Goal: Information Seeking & Learning: Compare options

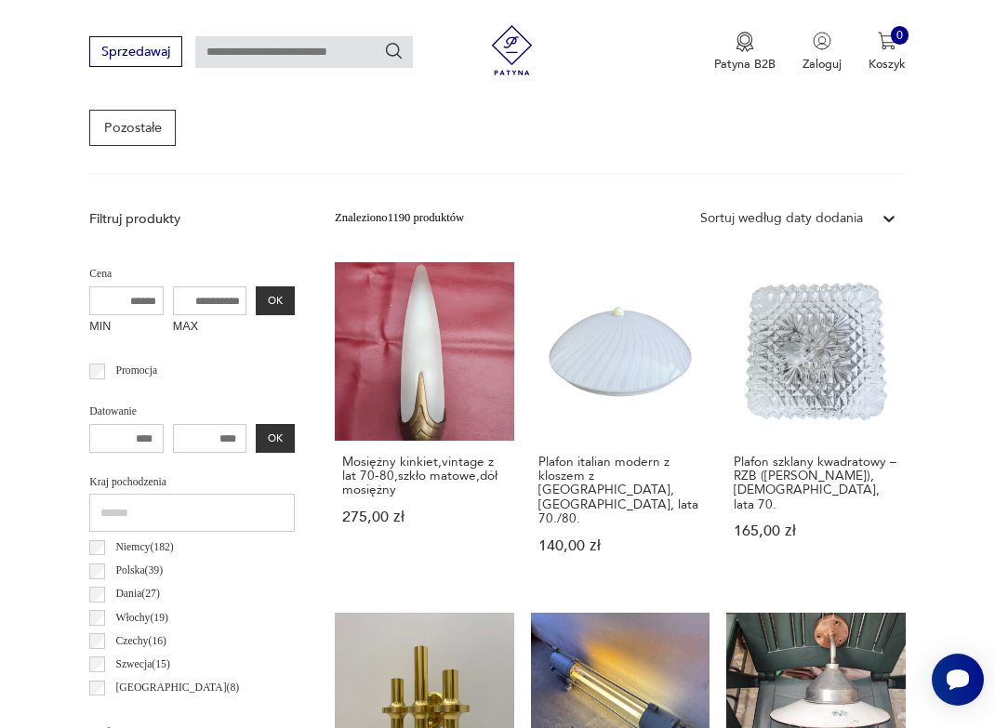
scroll to position [509, 0]
click at [213, 297] on input "MAX" at bounding box center [210, 300] width 74 height 30
type input "*"
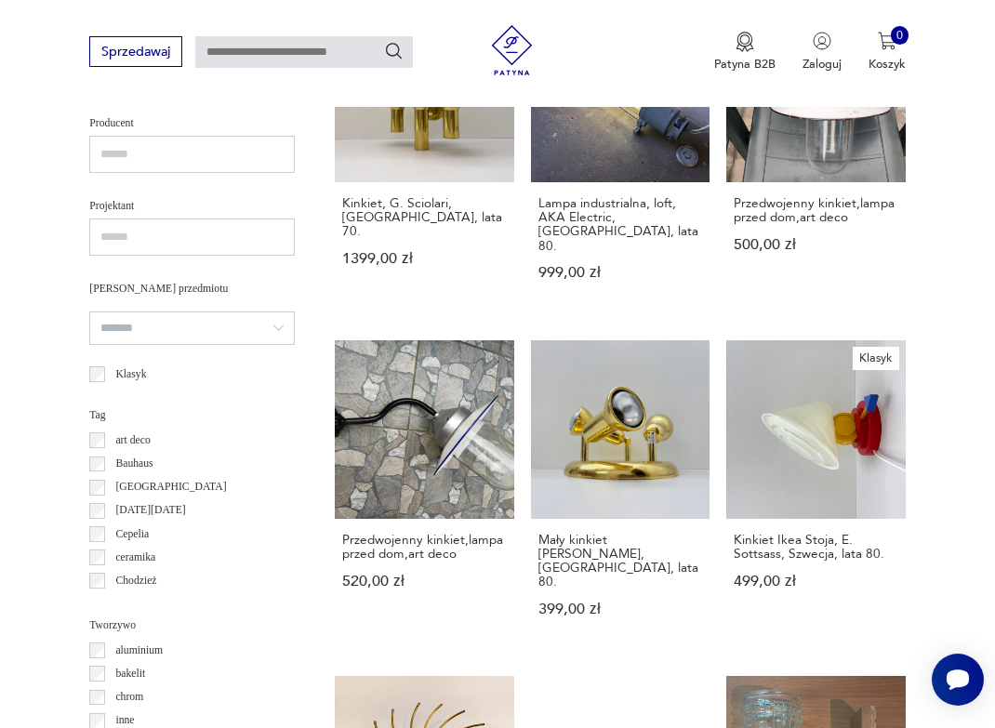
scroll to position [1131, 0]
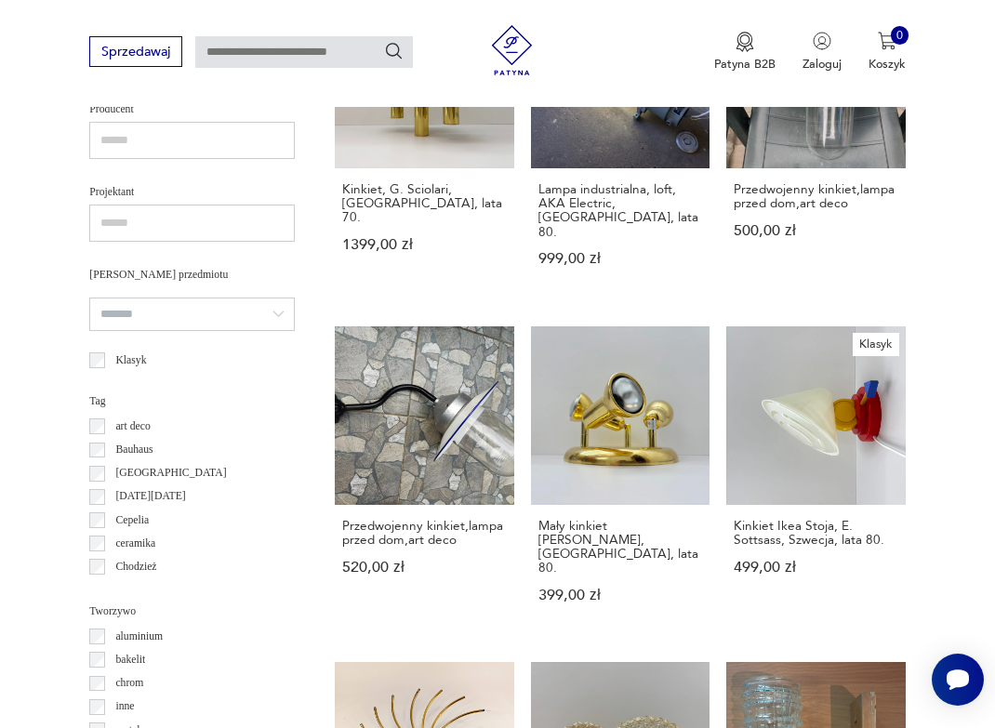
type input "***"
click at [247, 328] on input "search" at bounding box center [191, 313] width 205 height 33
type input "*******"
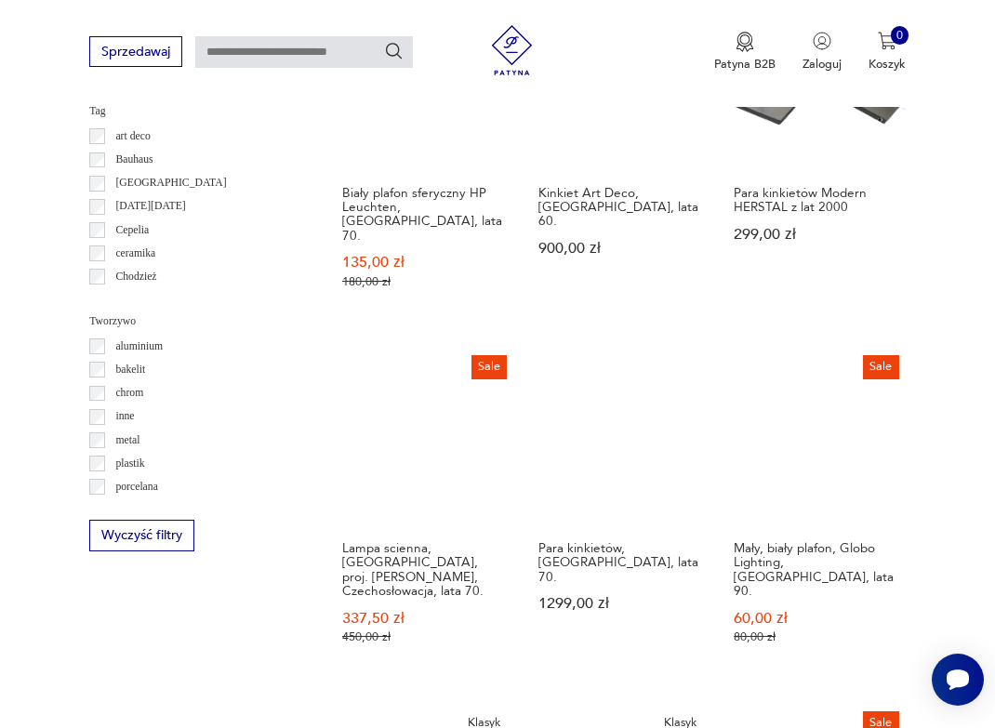
scroll to position [1429, 0]
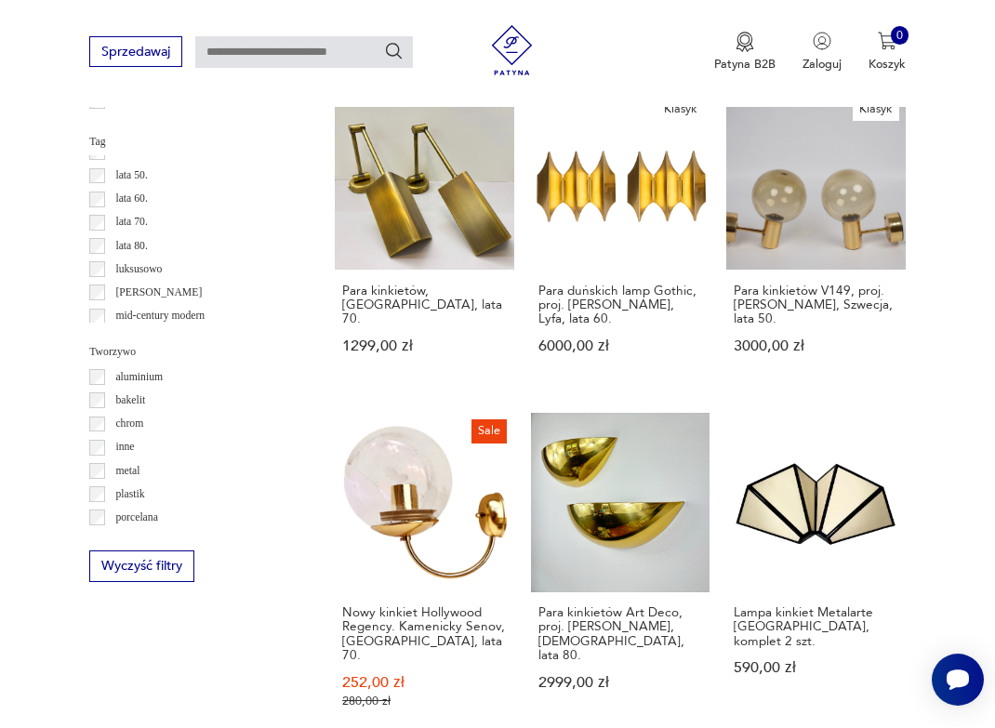
scroll to position [1392, 0]
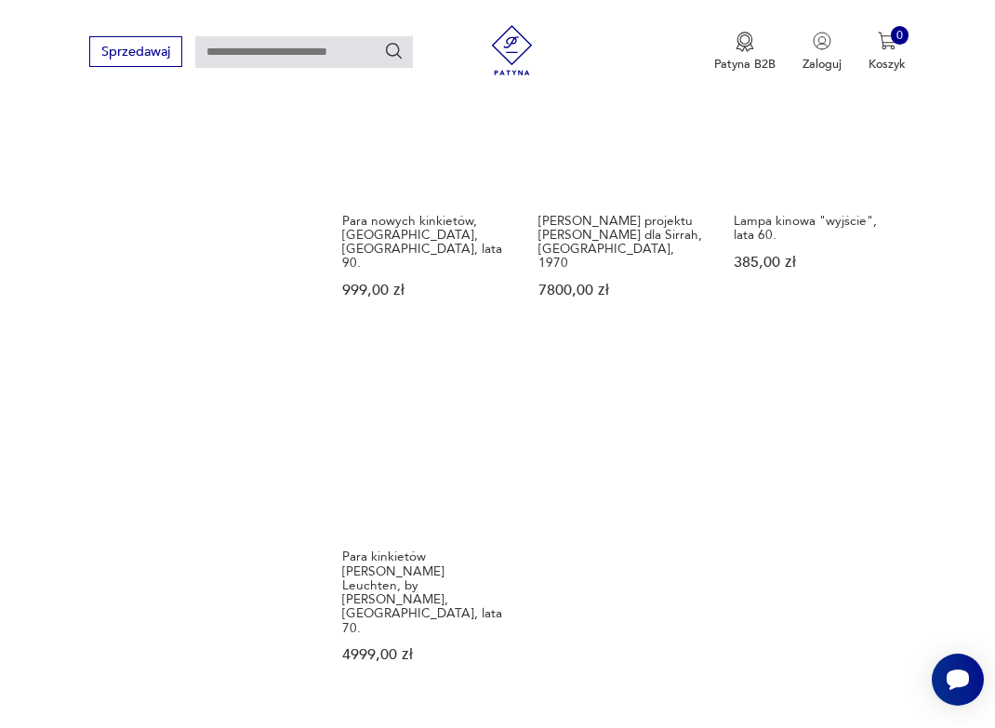
scroll to position [2141, 0]
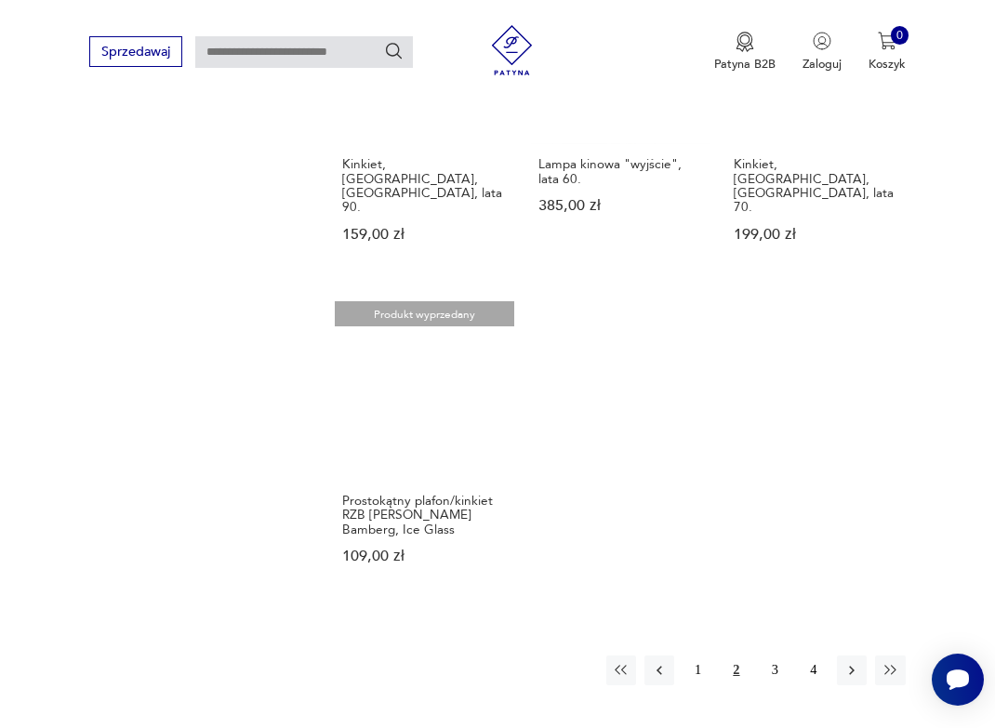
scroll to position [2189, 0]
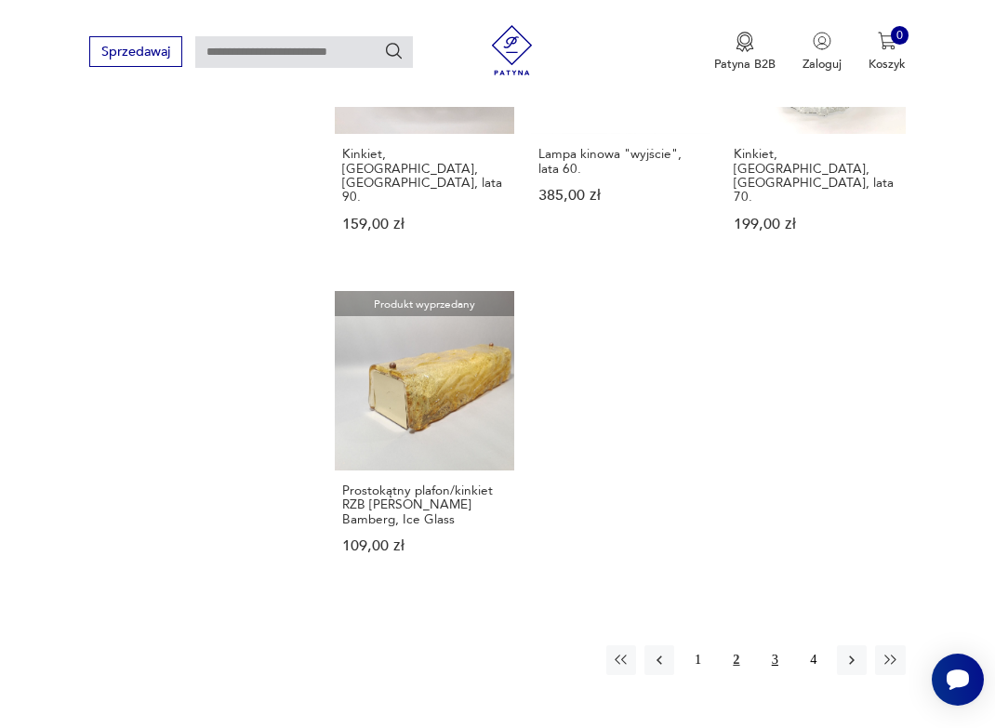
click at [774, 645] on button "3" at bounding box center [774, 660] width 30 height 30
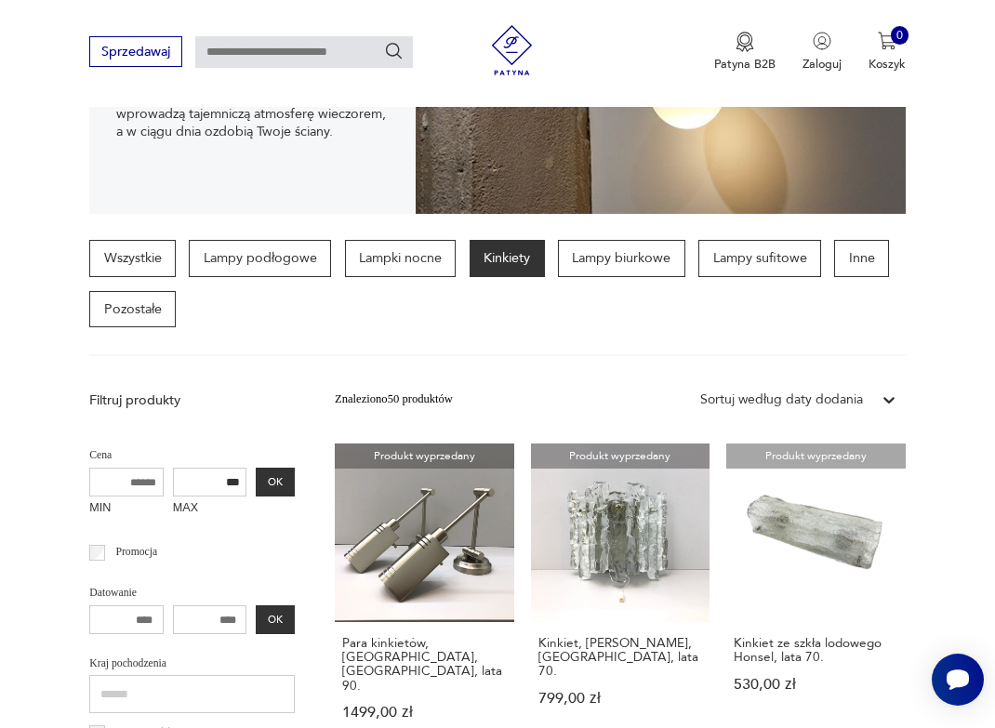
scroll to position [332, 0]
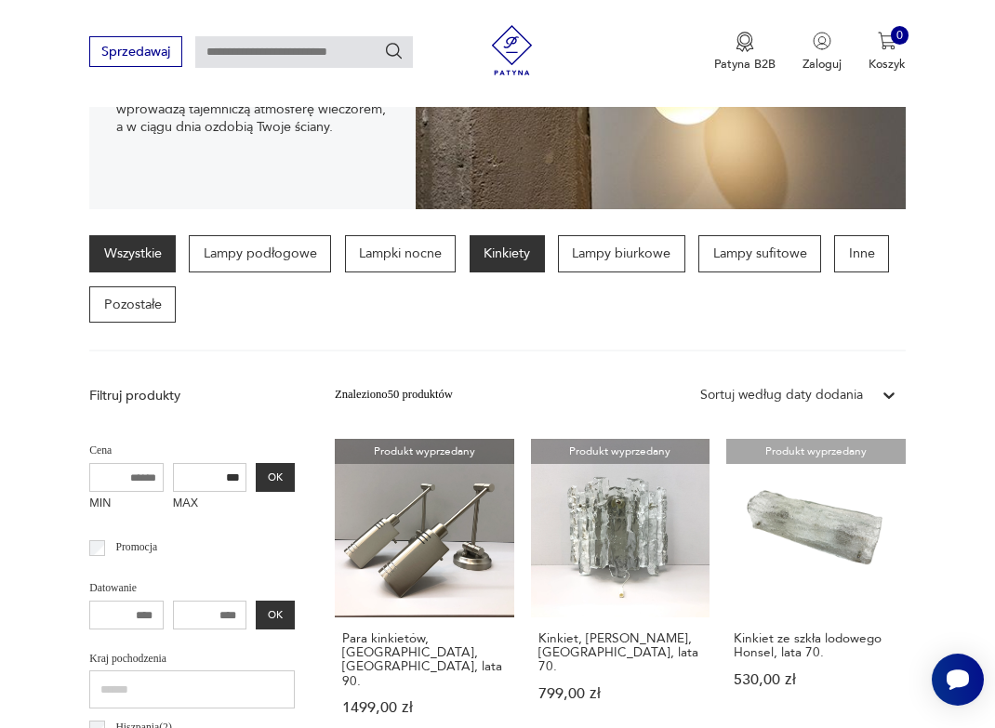
click at [152, 256] on link "Wszystkie" at bounding box center [132, 253] width 86 height 37
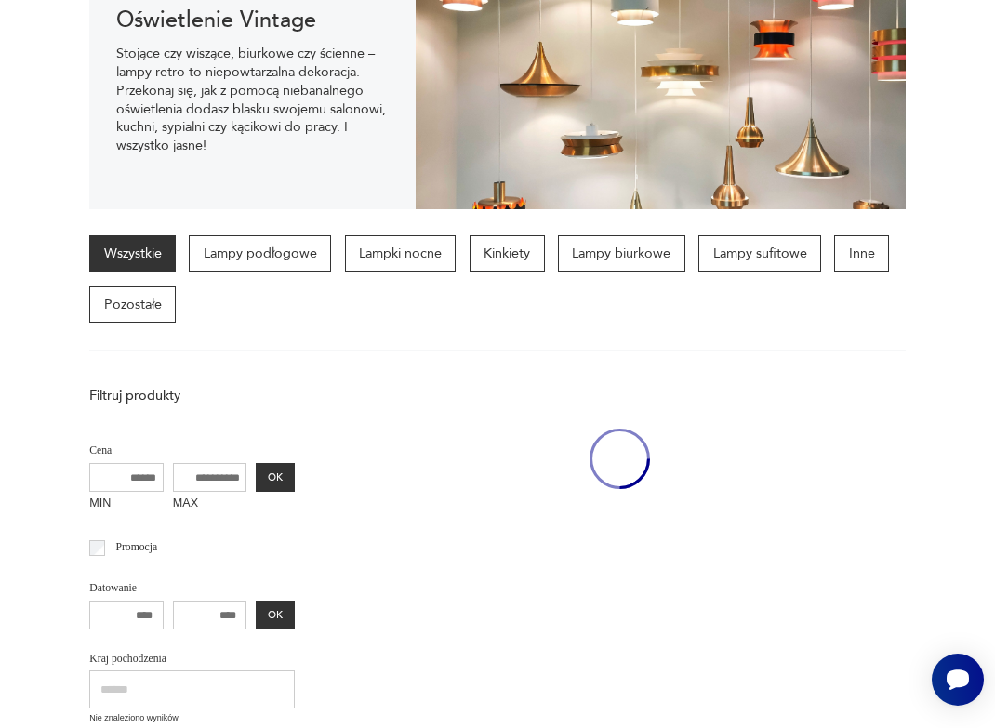
scroll to position [153, 0]
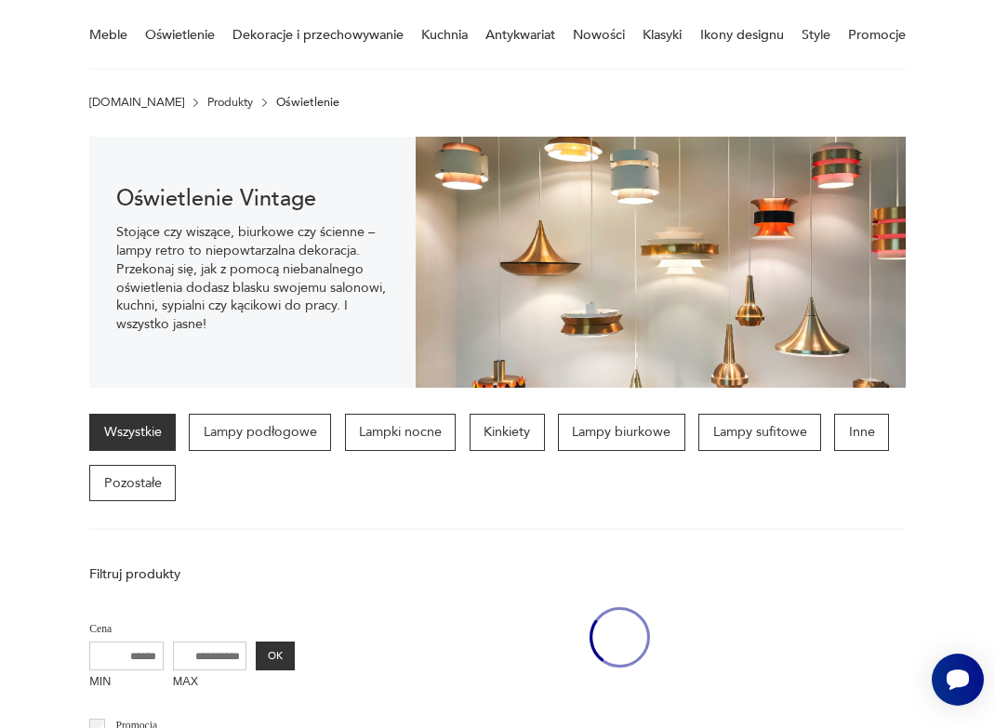
click at [152, 256] on p "Stojące czy wiszące, biurkowe czy ścienne – lampy retro to niepowtarzalna dekor…" at bounding box center [252, 278] width 272 height 111
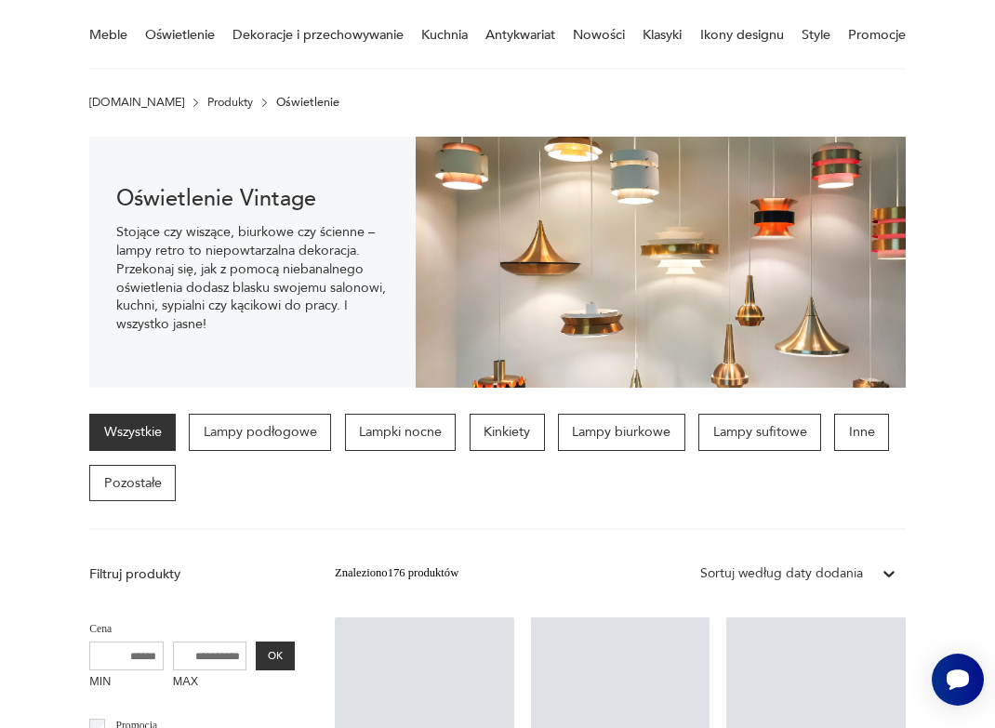
scroll to position [431, 0]
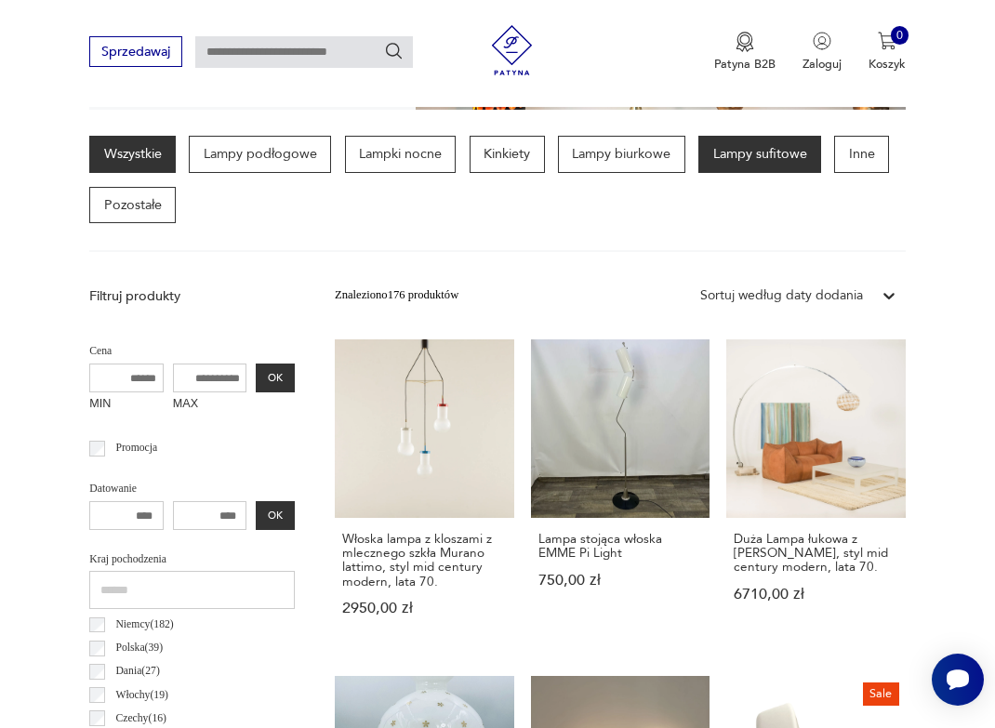
click at [735, 154] on p "Lampy sufitowe" at bounding box center [759, 154] width 123 height 37
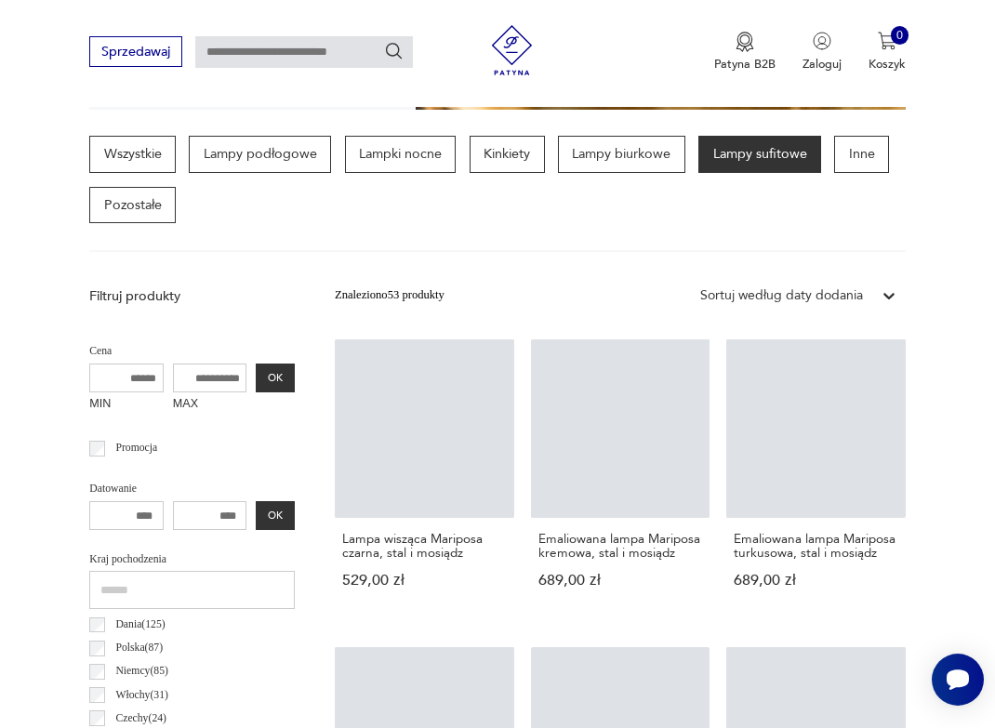
click at [735, 154] on p "Lampy sufitowe" at bounding box center [759, 154] width 123 height 37
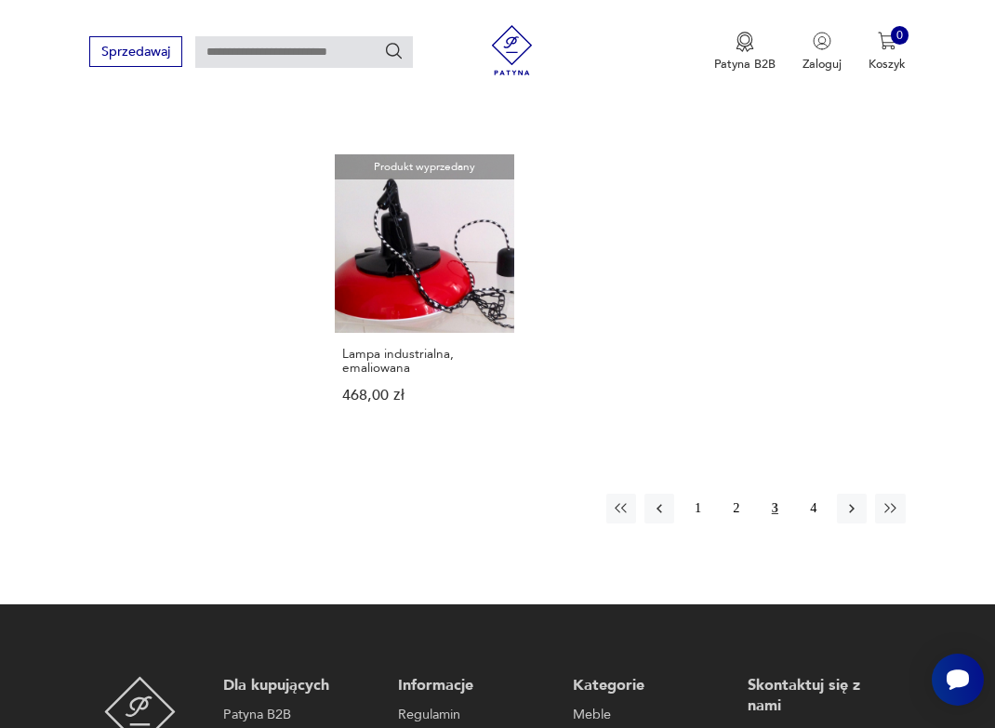
scroll to position [2222, 0]
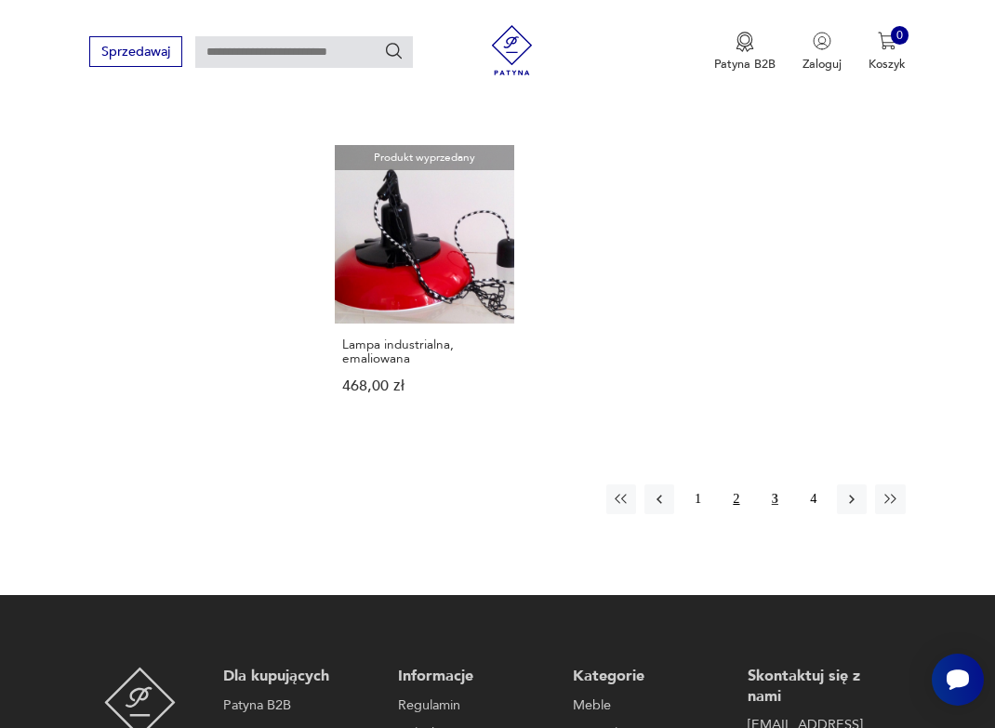
click at [740, 484] on button "2" at bounding box center [736, 499] width 30 height 30
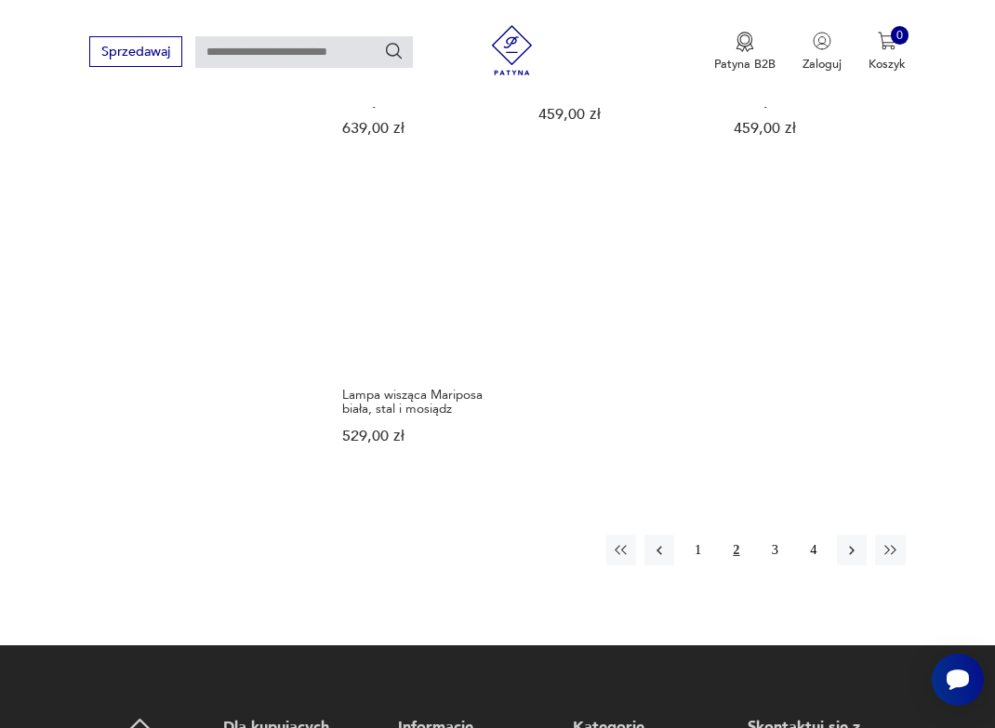
scroll to position [2197, 0]
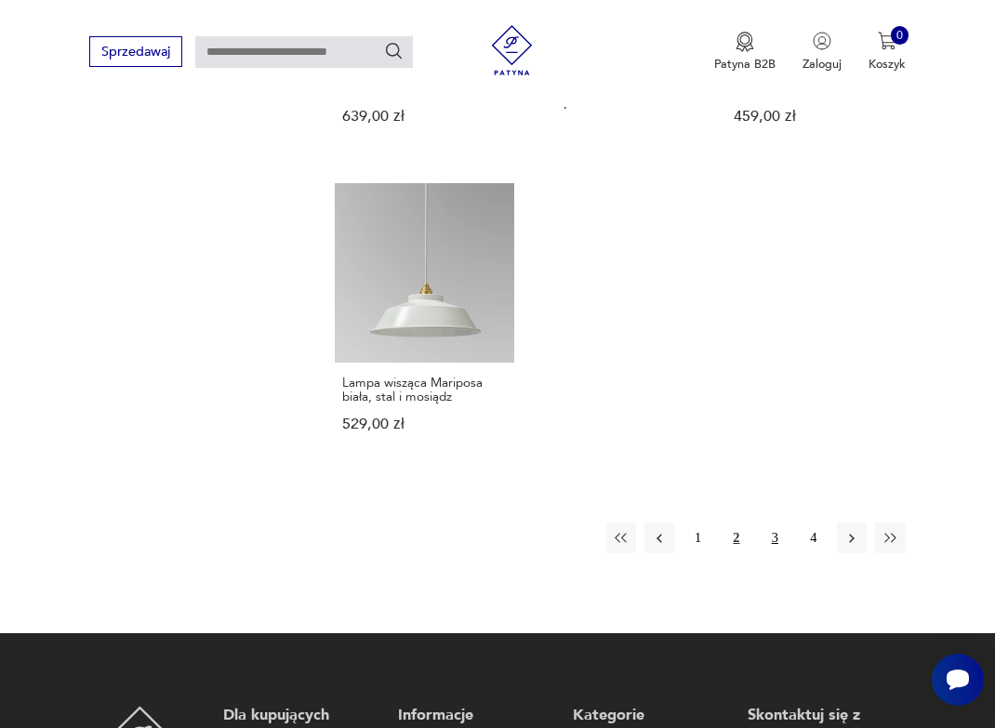
click at [764, 522] on button "3" at bounding box center [774, 537] width 30 height 30
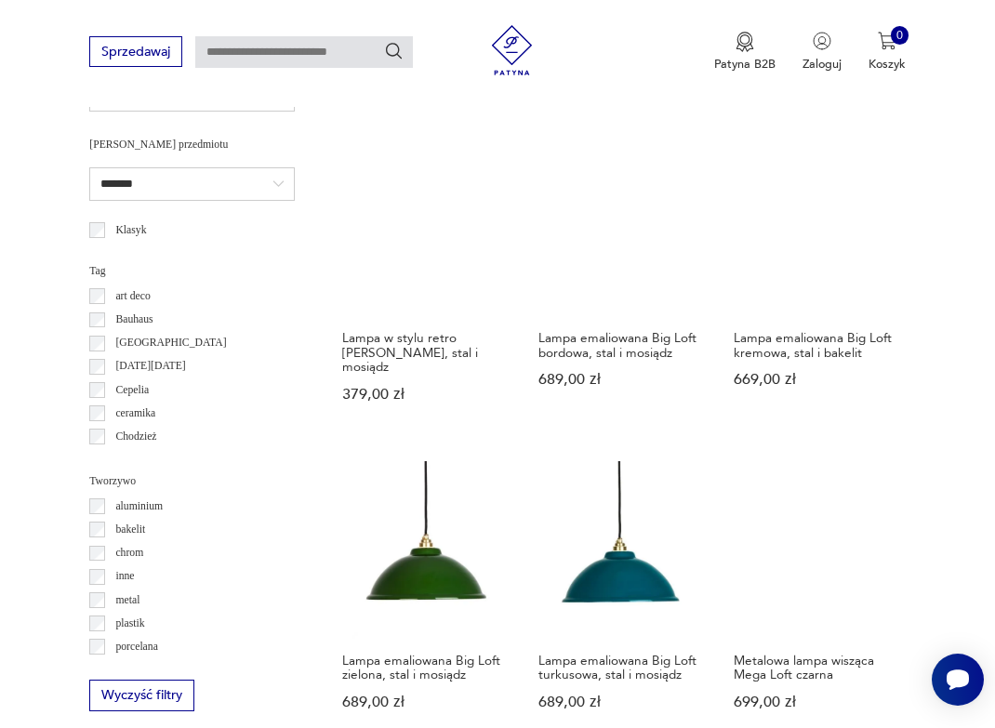
scroll to position [1304, 0]
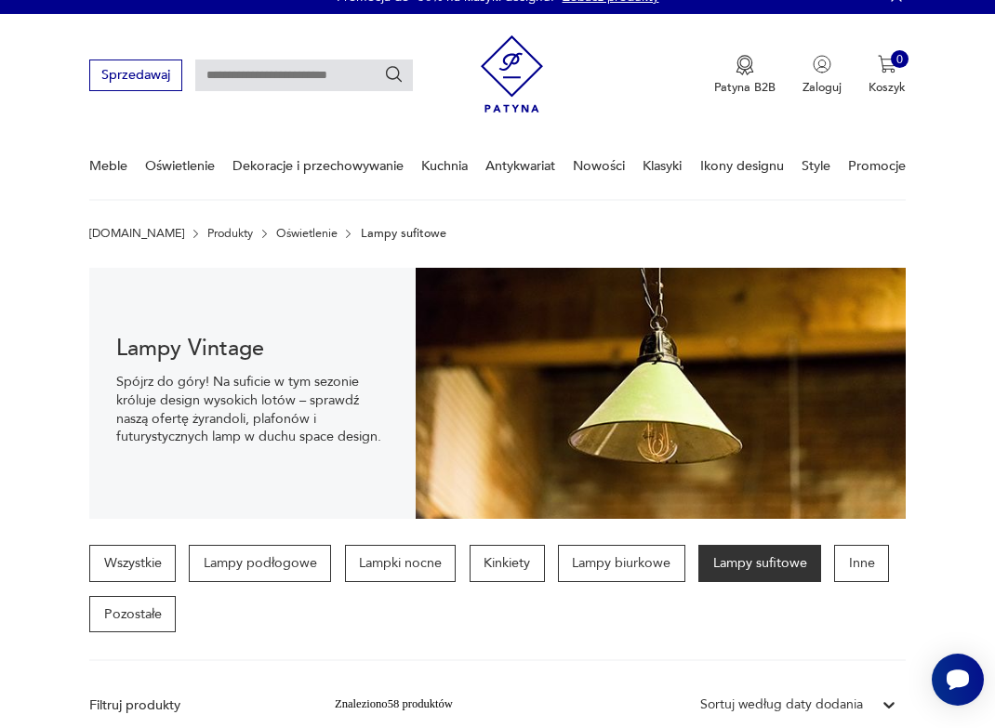
scroll to position [25, 0]
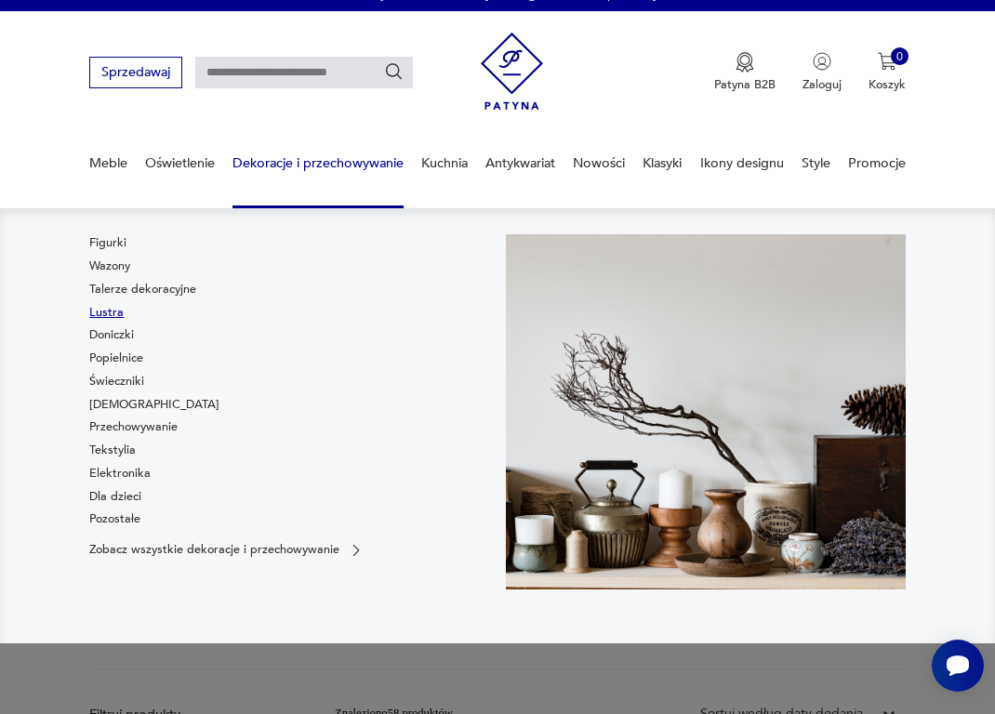
click at [112, 310] on link "Lustra" at bounding box center [106, 312] width 34 height 17
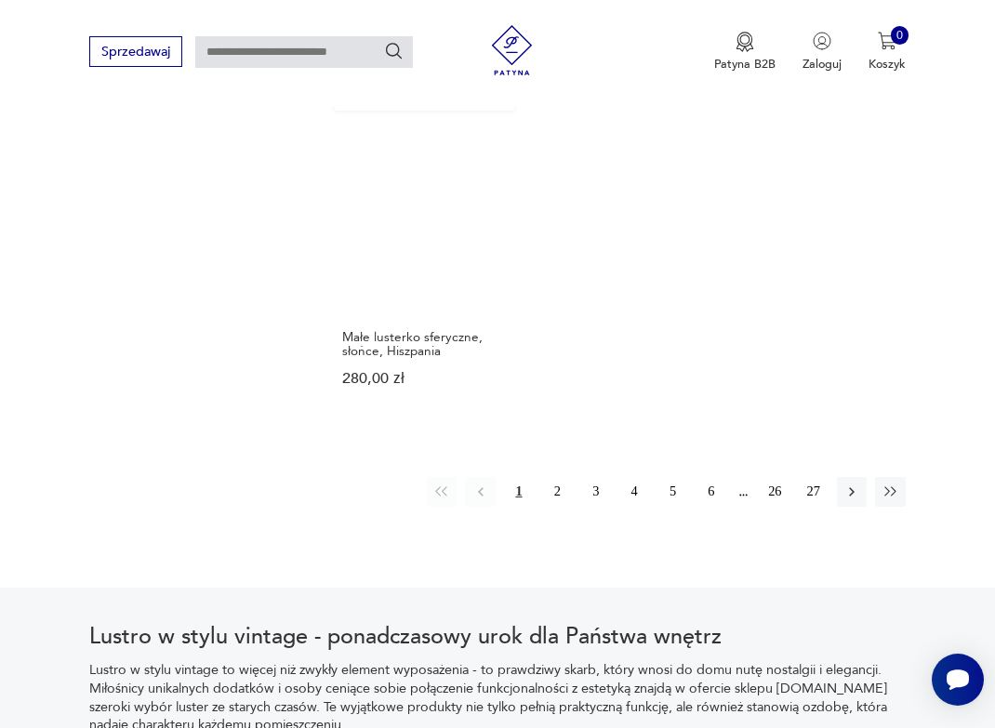
scroll to position [2236, 0]
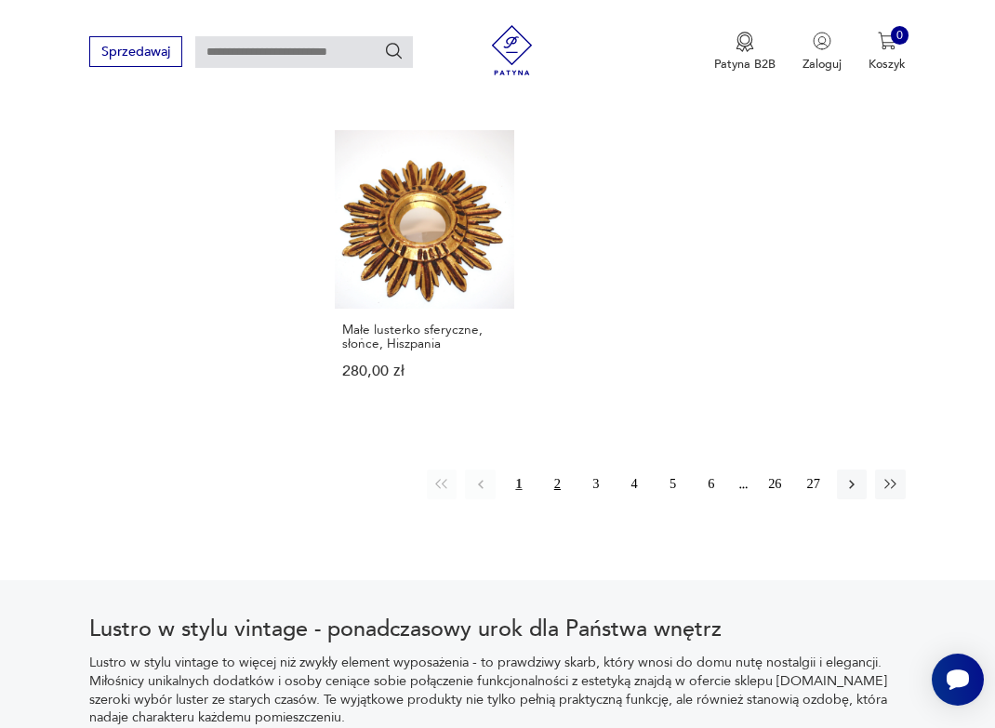
click at [562, 469] on button "2" at bounding box center [557, 484] width 30 height 30
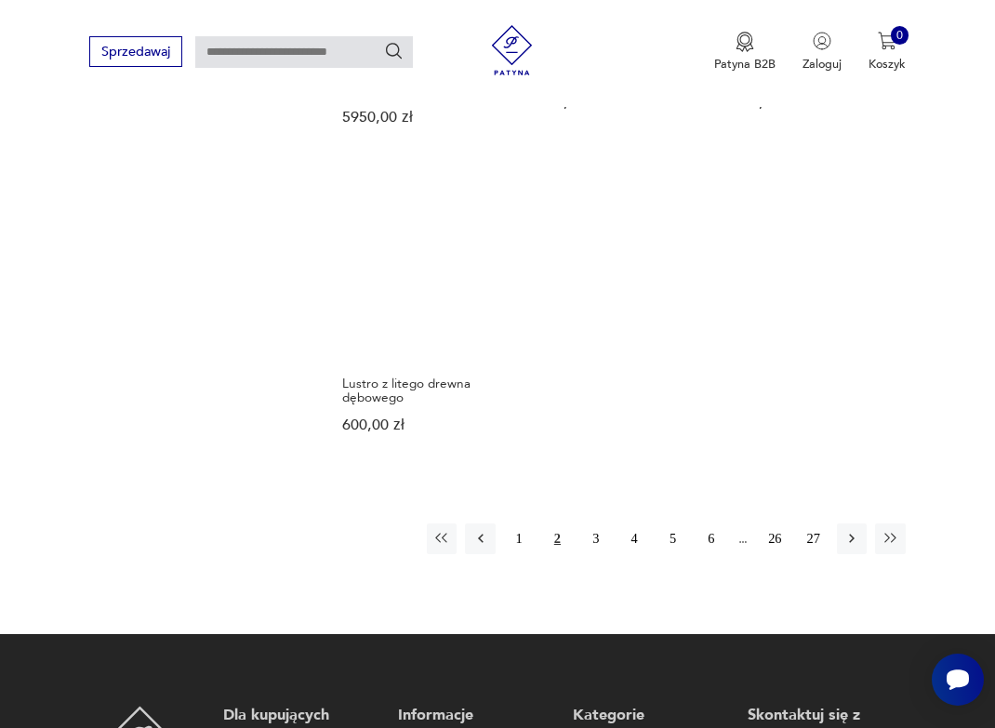
scroll to position [2240, 0]
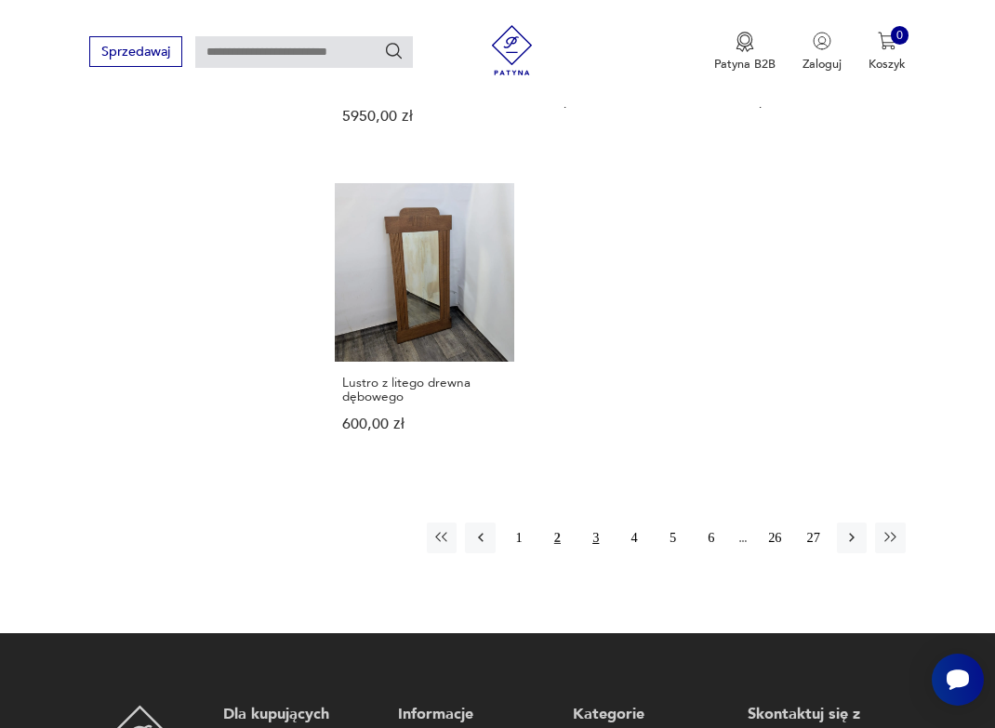
click at [600, 522] on button "3" at bounding box center [596, 537] width 30 height 30
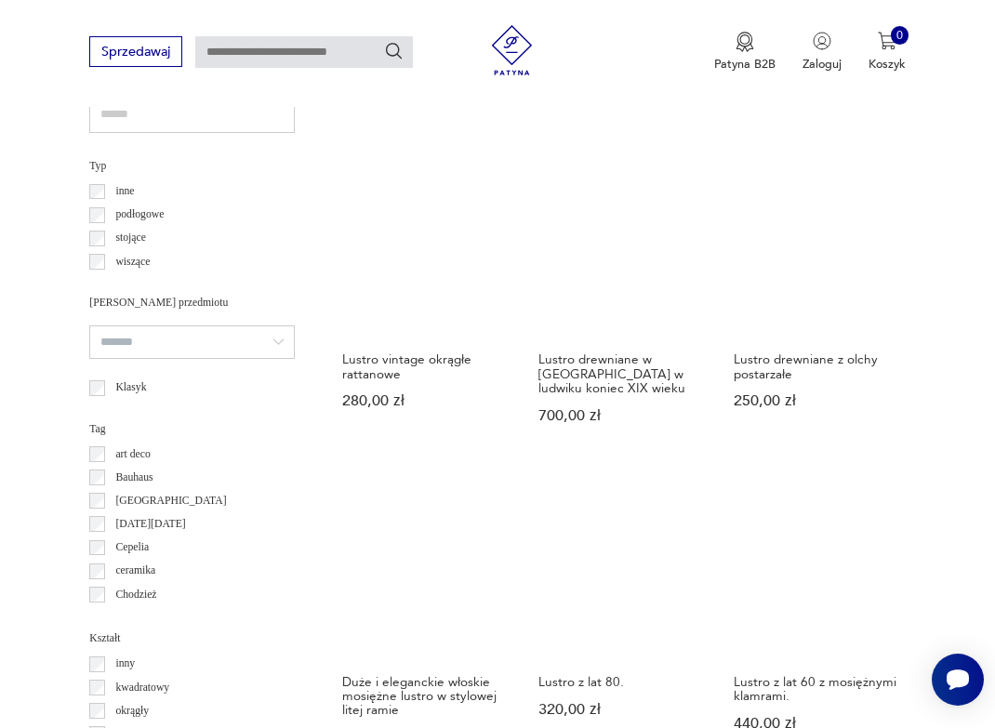
scroll to position [1246, 0]
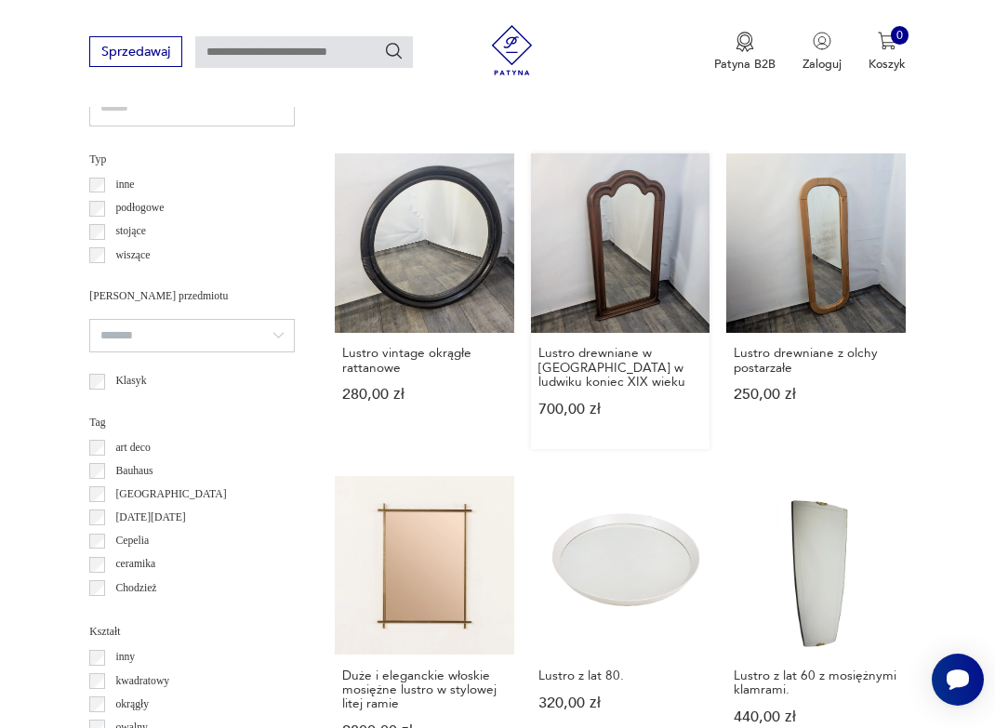
click at [654, 241] on link "Lustro drewniane w [GEOGRAPHIC_DATA] w ludwiku koniec XIX wieku 700,00 zł" at bounding box center [620, 301] width 179 height 296
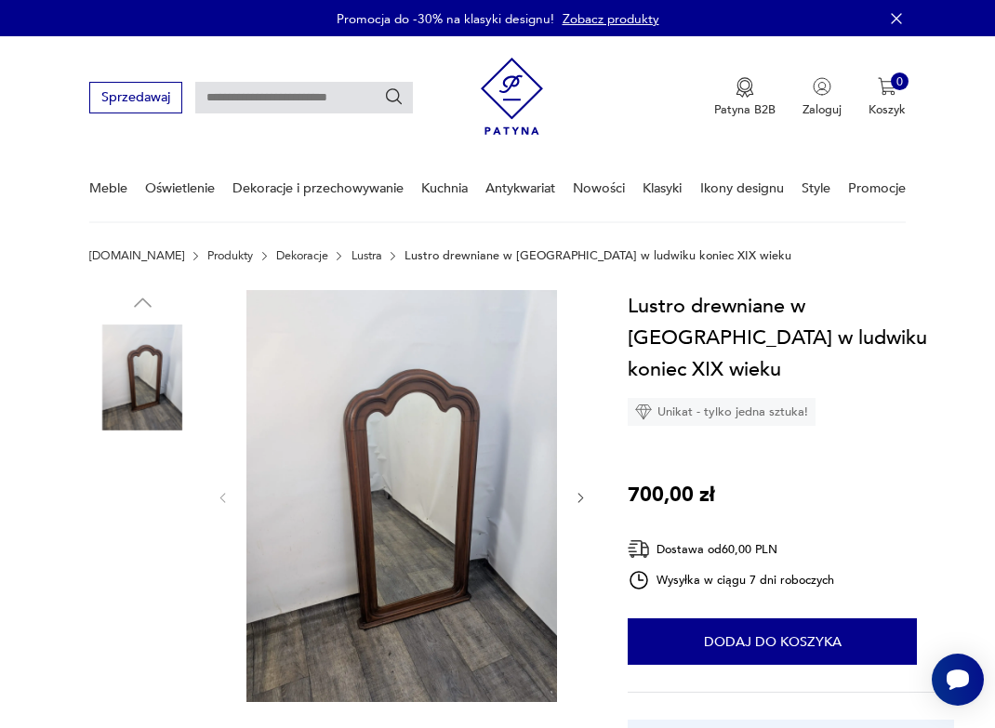
click at [439, 448] on img at bounding box center [401, 496] width 310 height 413
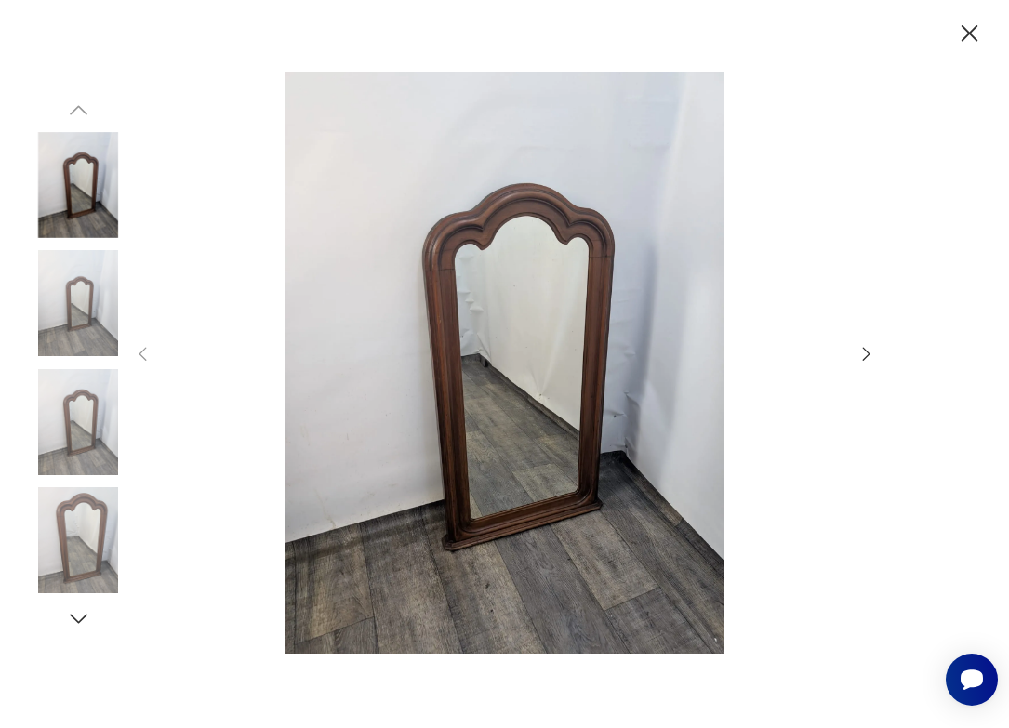
click at [866, 350] on icon "button" at bounding box center [866, 354] width 20 height 20
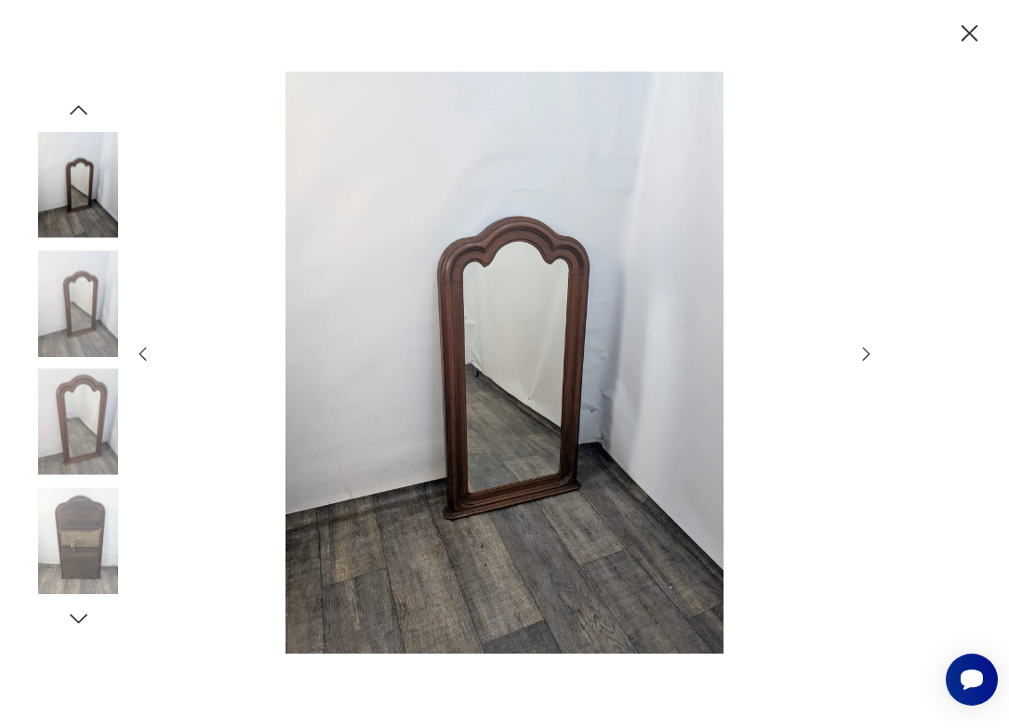
click at [866, 350] on icon "button" at bounding box center [866, 354] width 20 height 20
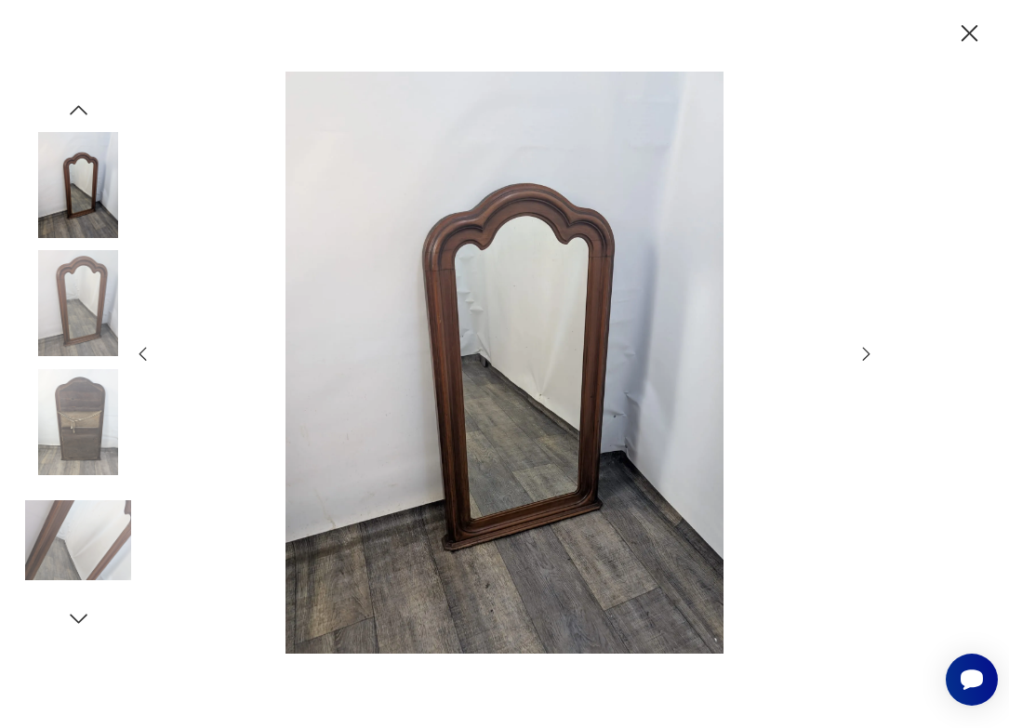
click at [866, 350] on icon "button" at bounding box center [866, 354] width 20 height 20
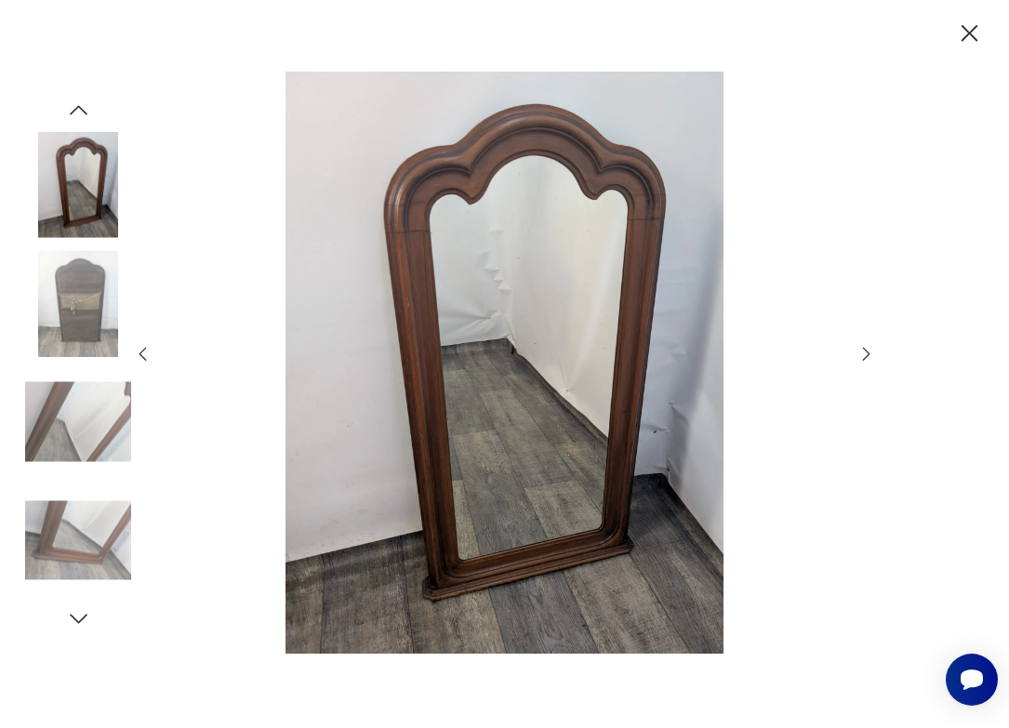
click at [866, 350] on icon "button" at bounding box center [866, 354] width 20 height 20
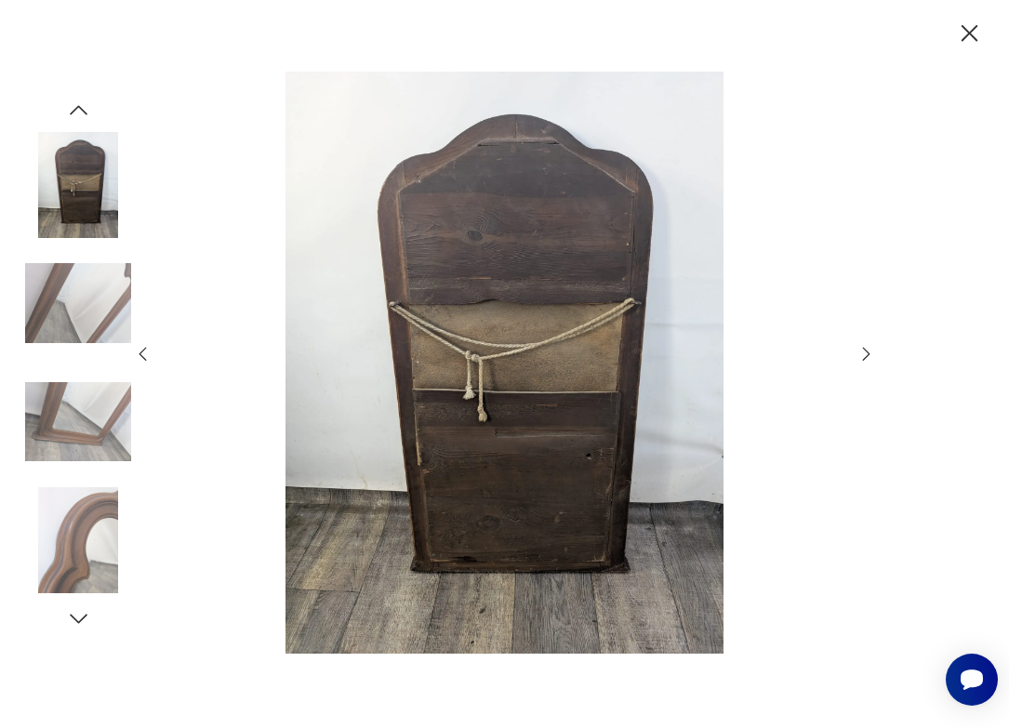
click at [866, 350] on icon "button" at bounding box center [866, 354] width 20 height 20
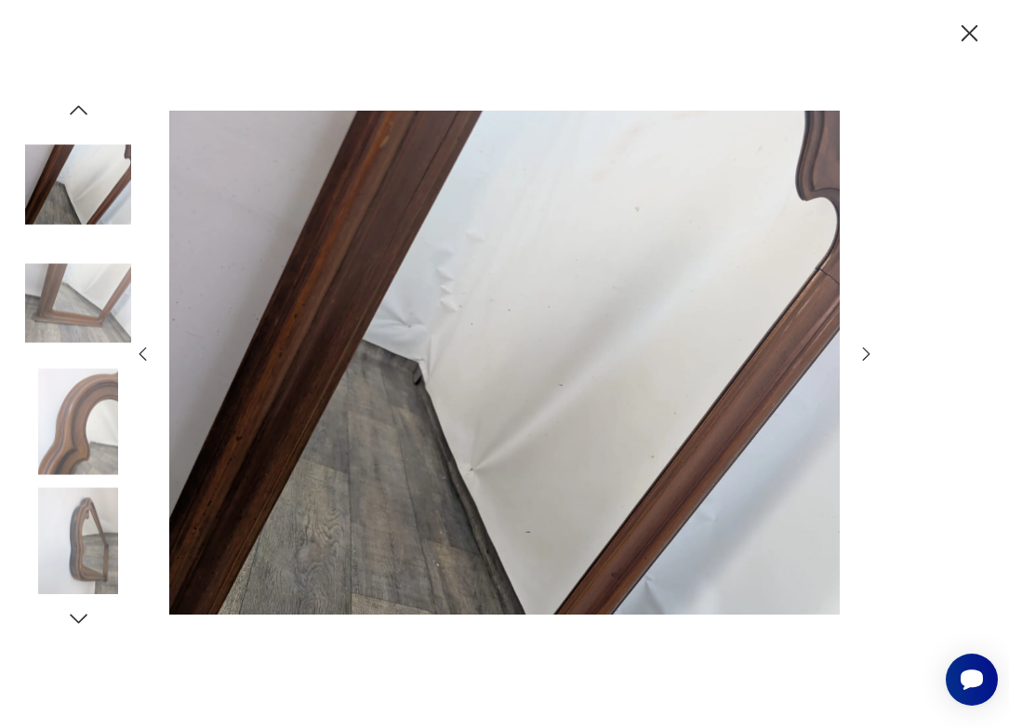
click at [866, 350] on icon "button" at bounding box center [866, 354] width 20 height 20
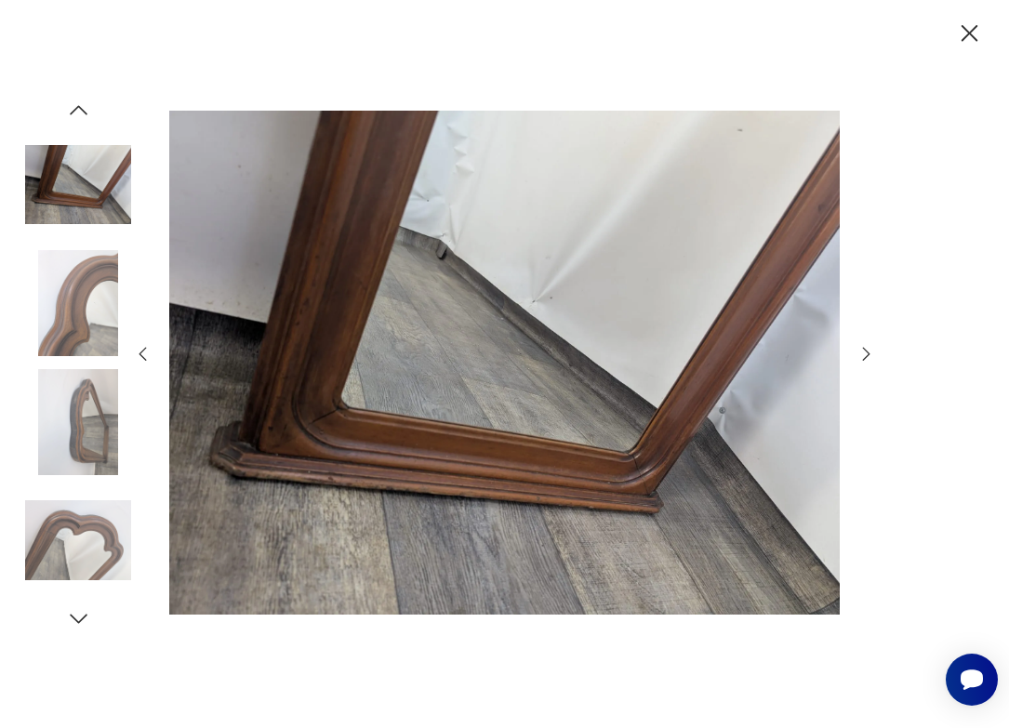
click at [866, 350] on icon "button" at bounding box center [866, 354] width 20 height 20
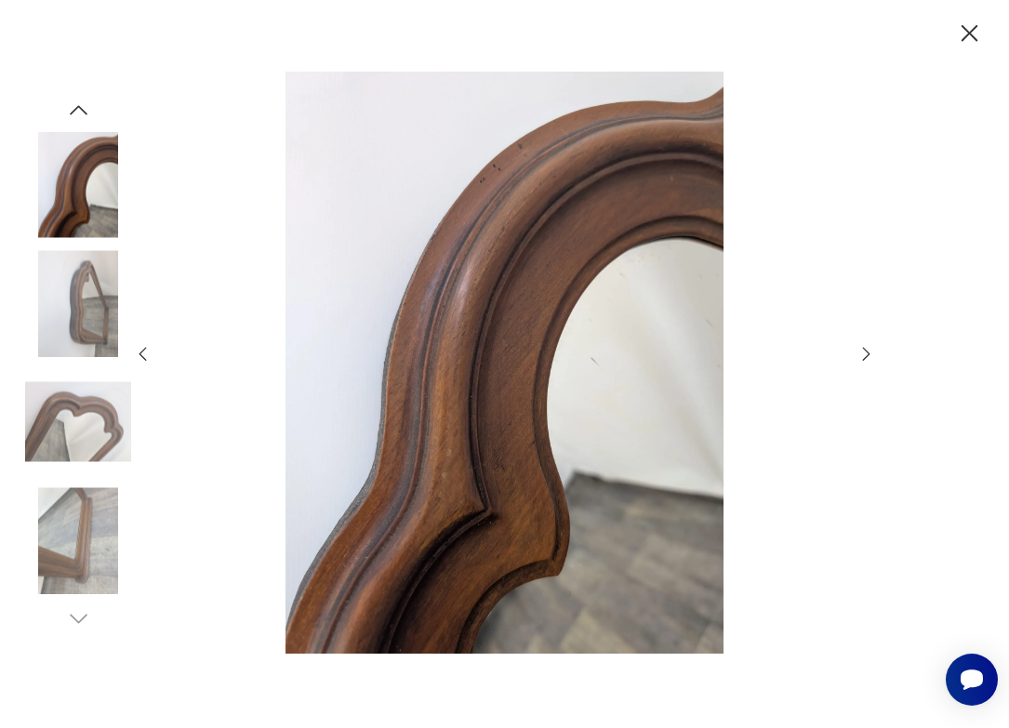
click at [866, 350] on icon "button" at bounding box center [866, 354] width 20 height 20
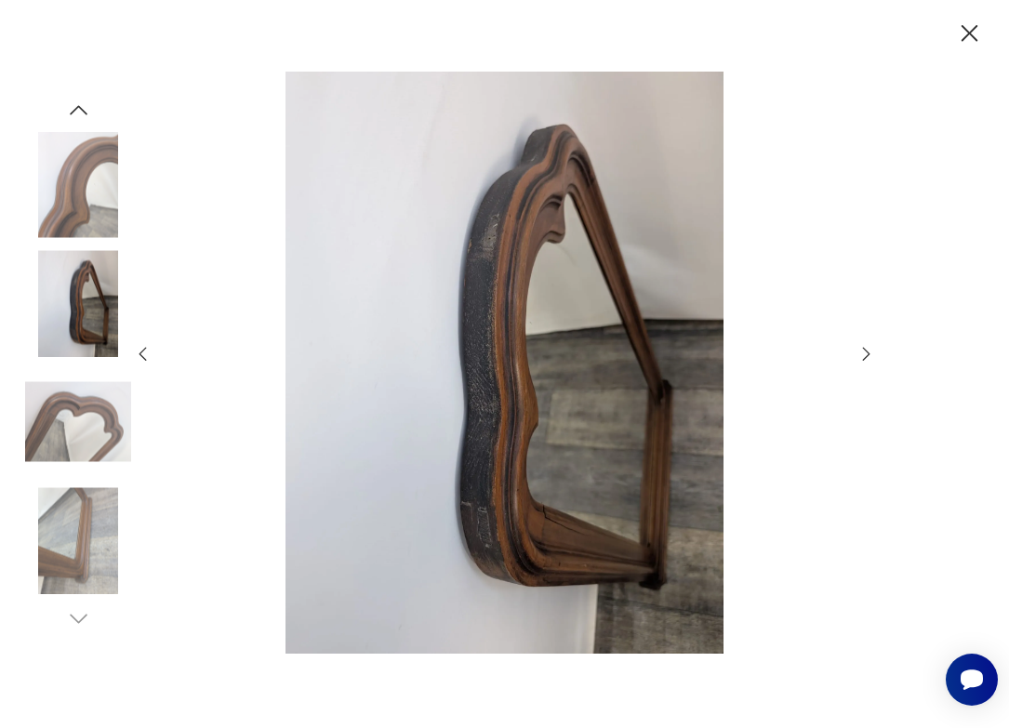
click at [866, 350] on icon "button" at bounding box center [866, 354] width 20 height 20
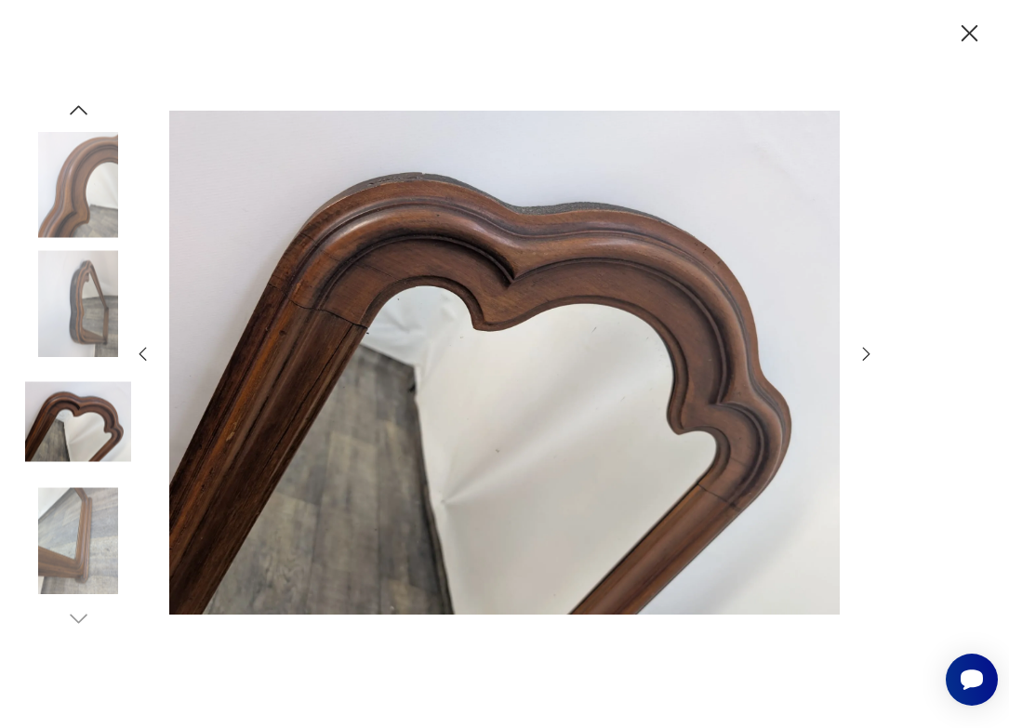
click at [965, 37] on icon "button" at bounding box center [968, 33] width 17 height 17
